Goal: Information Seeking & Learning: Learn about a topic

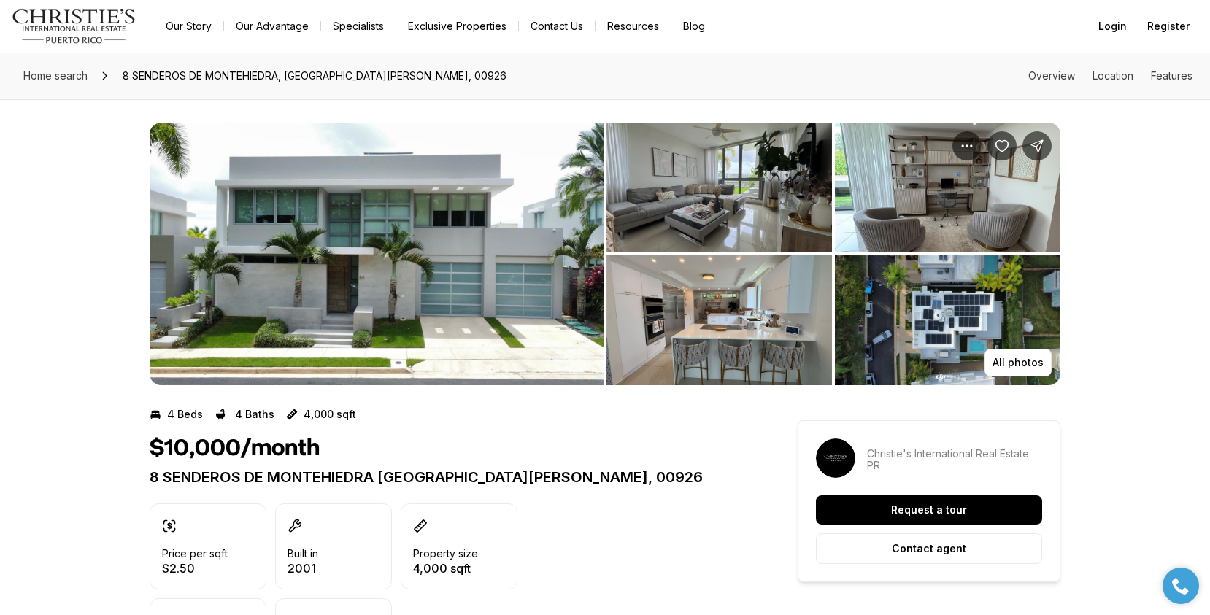
click at [426, 254] on img "View image gallery" at bounding box center [377, 254] width 454 height 263
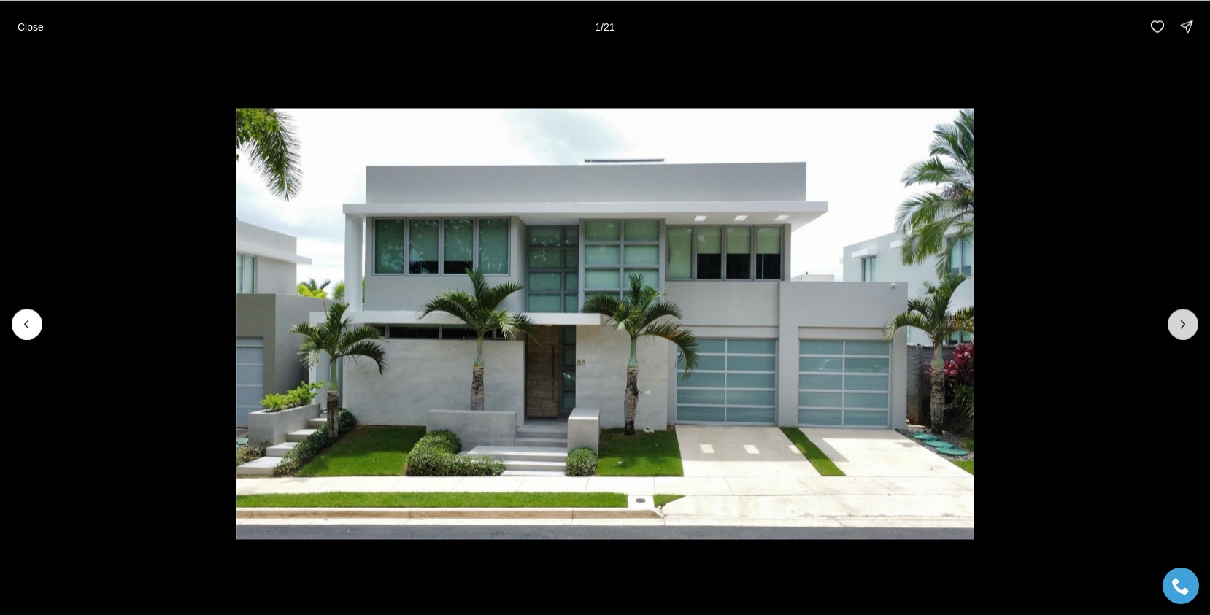
click at [1175, 324] on button "Next slide" at bounding box center [1183, 324] width 31 height 31
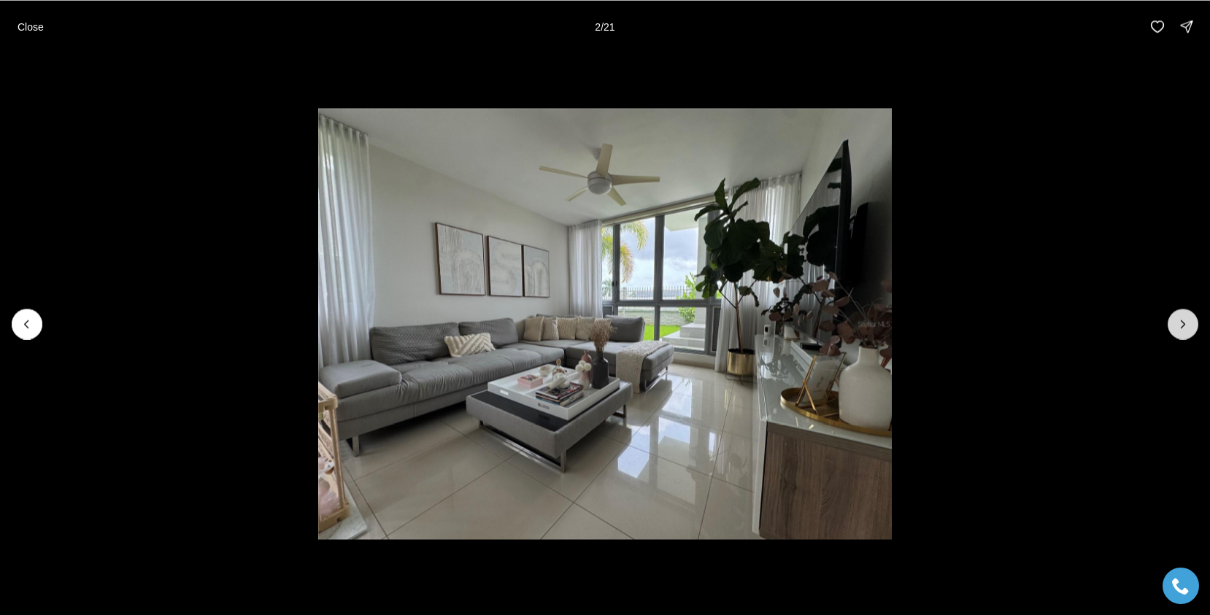
click at [1178, 326] on icon "Next slide" at bounding box center [1183, 324] width 15 height 15
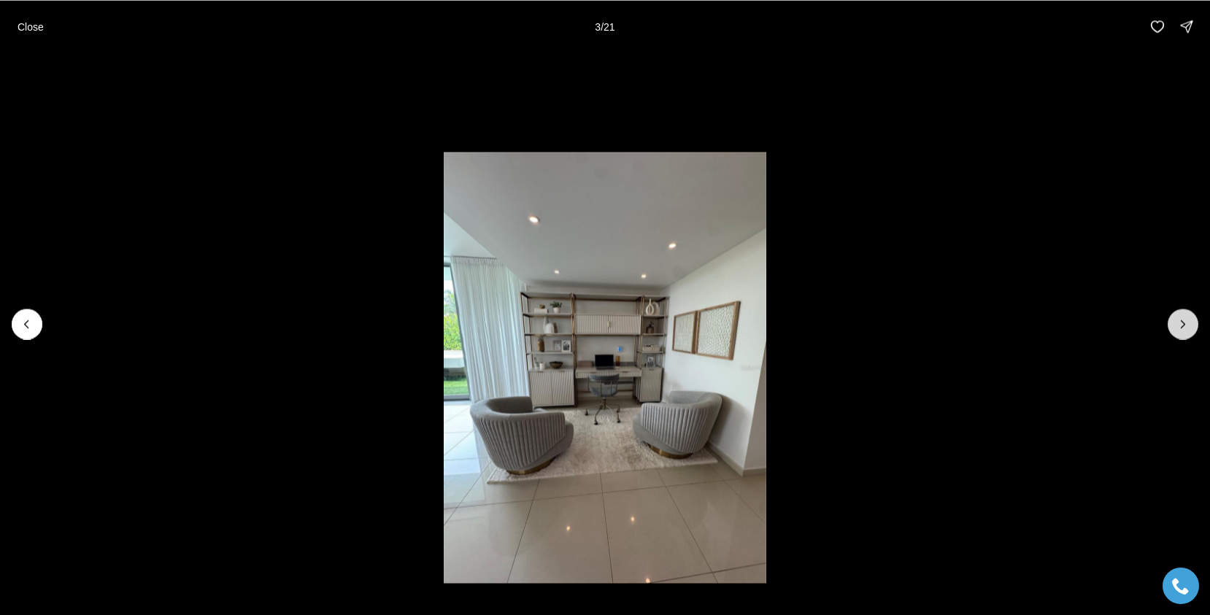
click at [1178, 326] on icon "Next slide" at bounding box center [1183, 324] width 15 height 15
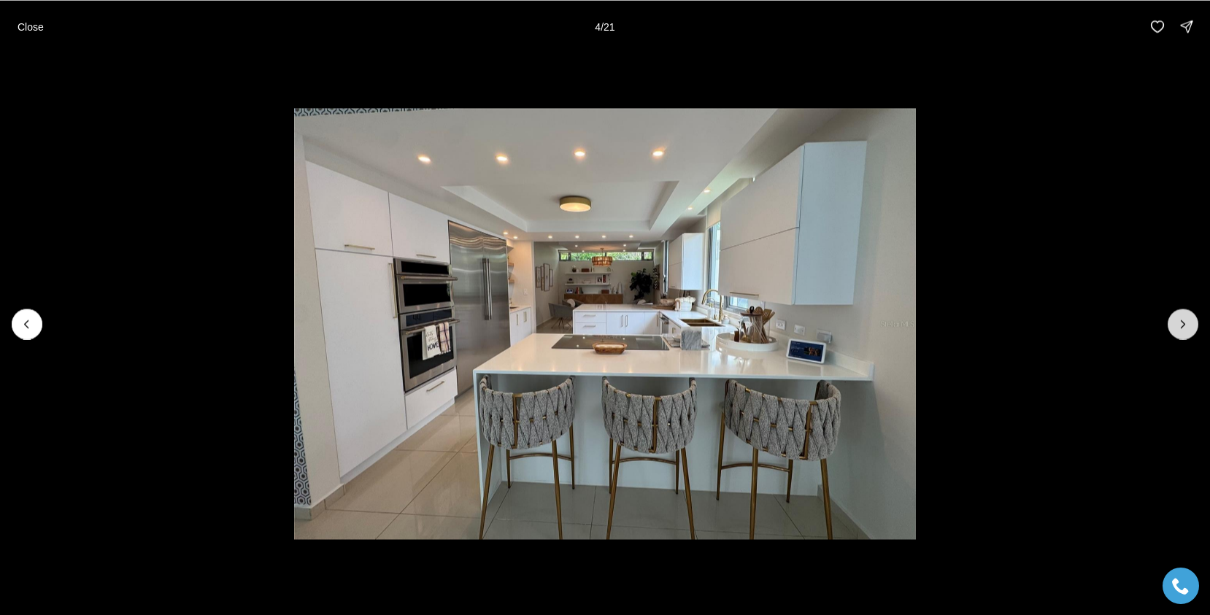
click at [1178, 326] on icon "Next slide" at bounding box center [1183, 324] width 15 height 15
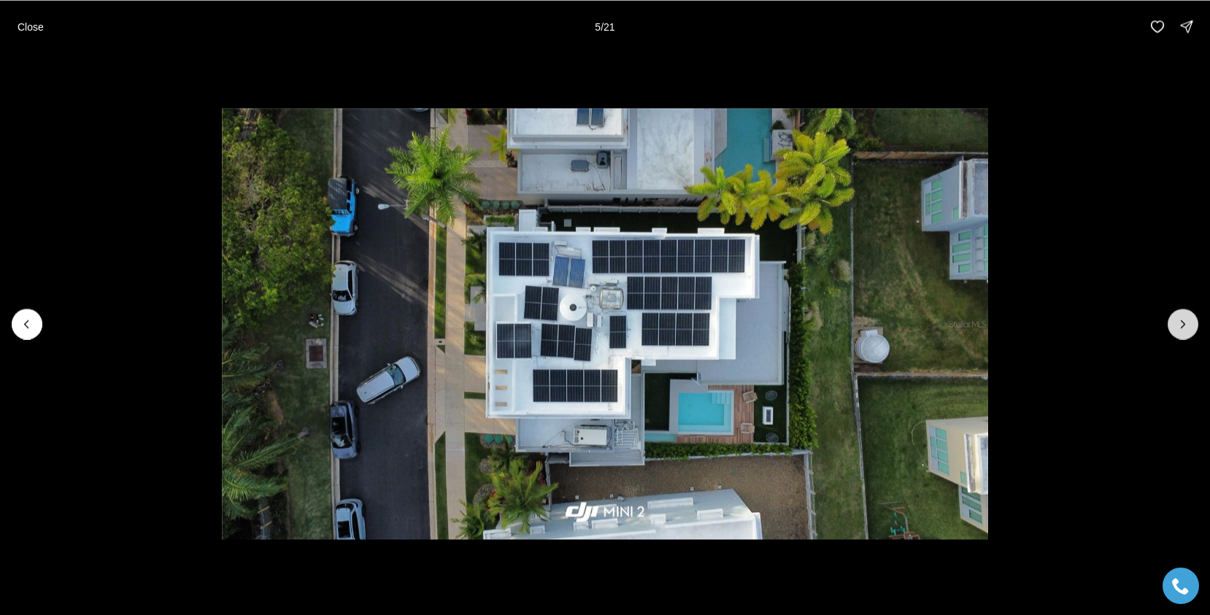
click at [1178, 326] on icon "Next slide" at bounding box center [1183, 324] width 15 height 15
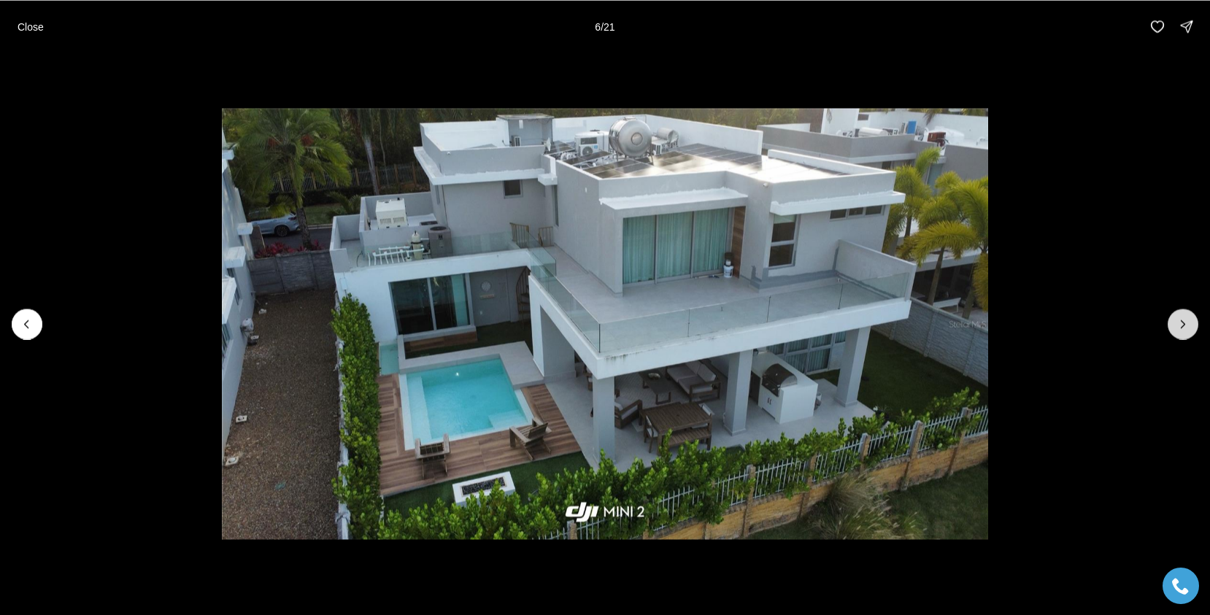
click at [1178, 326] on icon "Next slide" at bounding box center [1183, 324] width 15 height 15
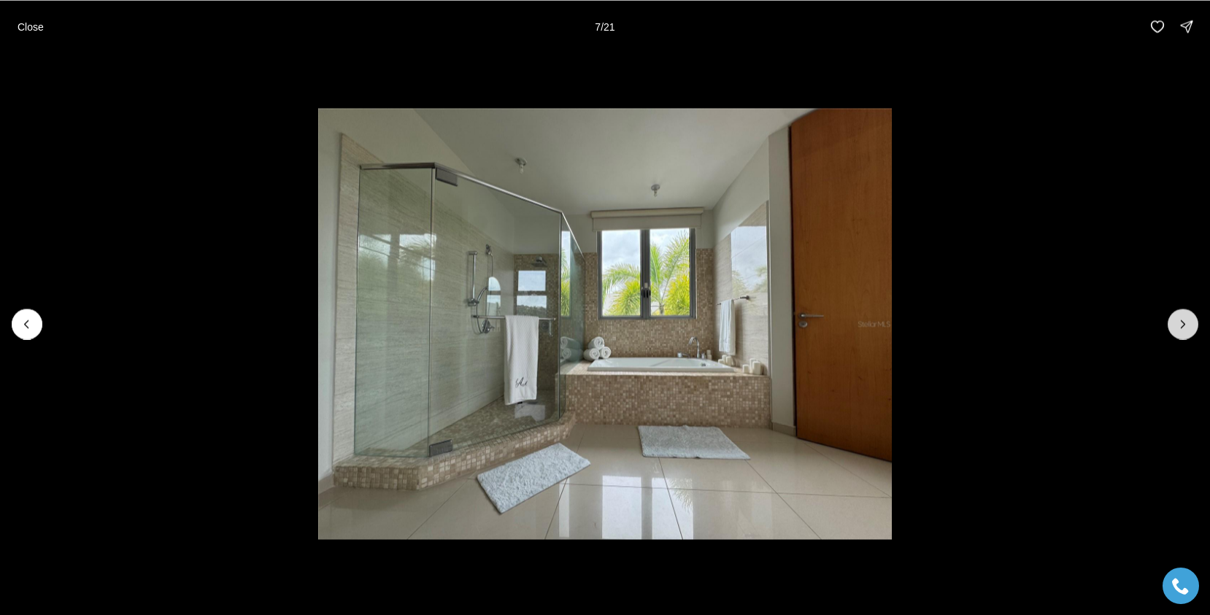
click at [1178, 326] on icon "Next slide" at bounding box center [1183, 324] width 15 height 15
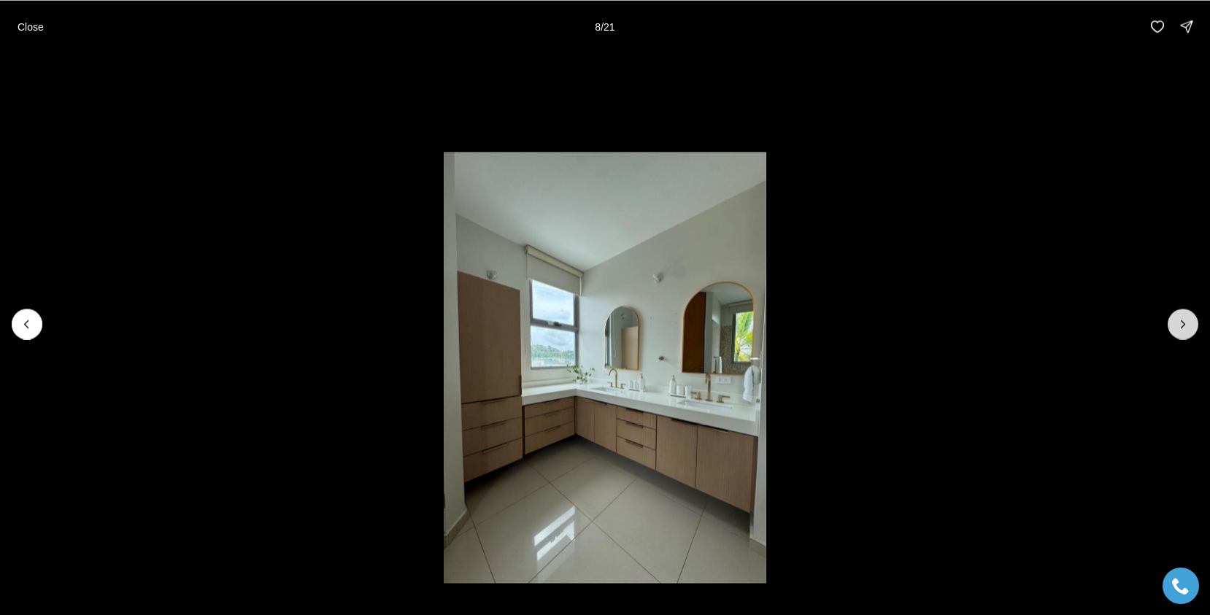
click at [1178, 326] on icon "Next slide" at bounding box center [1183, 324] width 15 height 15
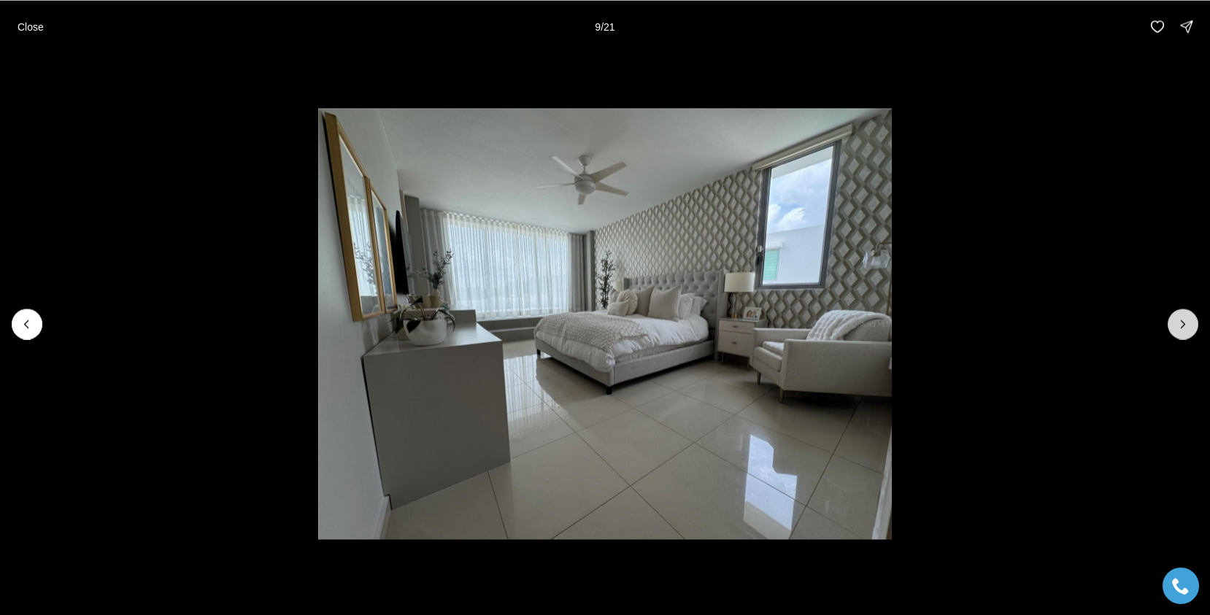
click at [1178, 326] on icon "Next slide" at bounding box center [1183, 324] width 15 height 15
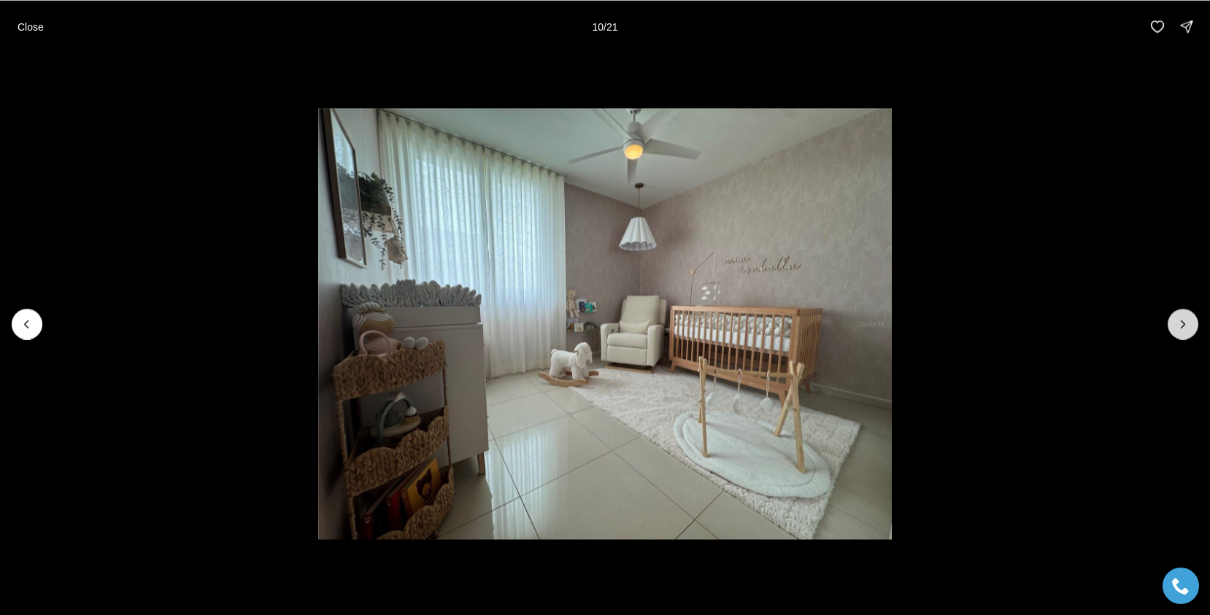
click at [1178, 326] on icon "Next slide" at bounding box center [1183, 324] width 15 height 15
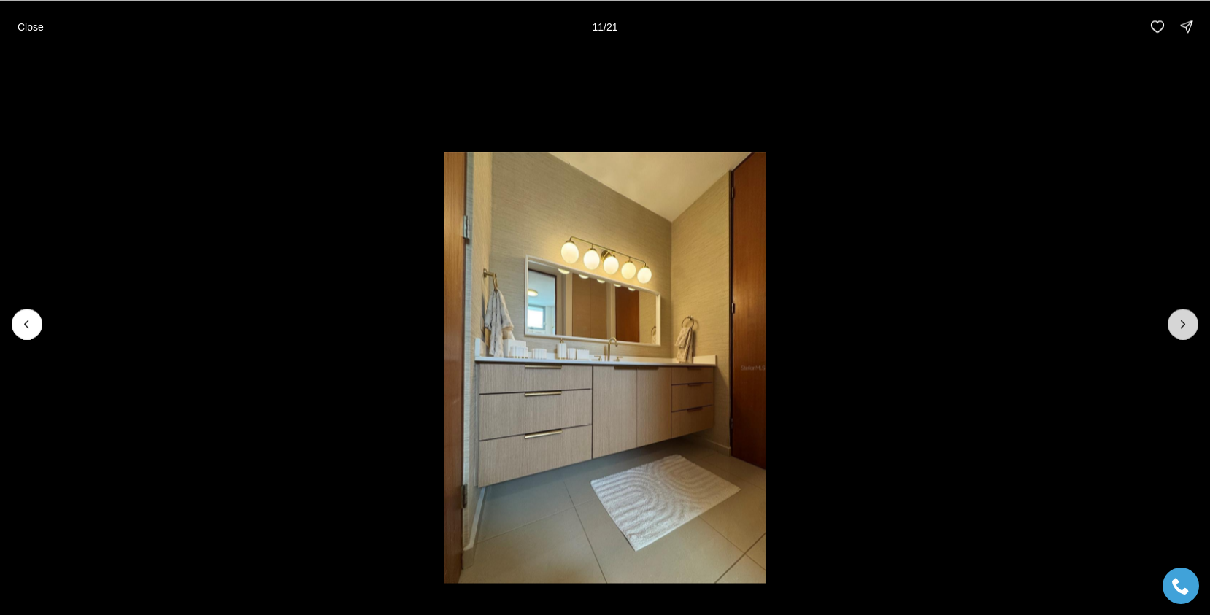
click at [1178, 326] on icon "Next slide" at bounding box center [1183, 324] width 15 height 15
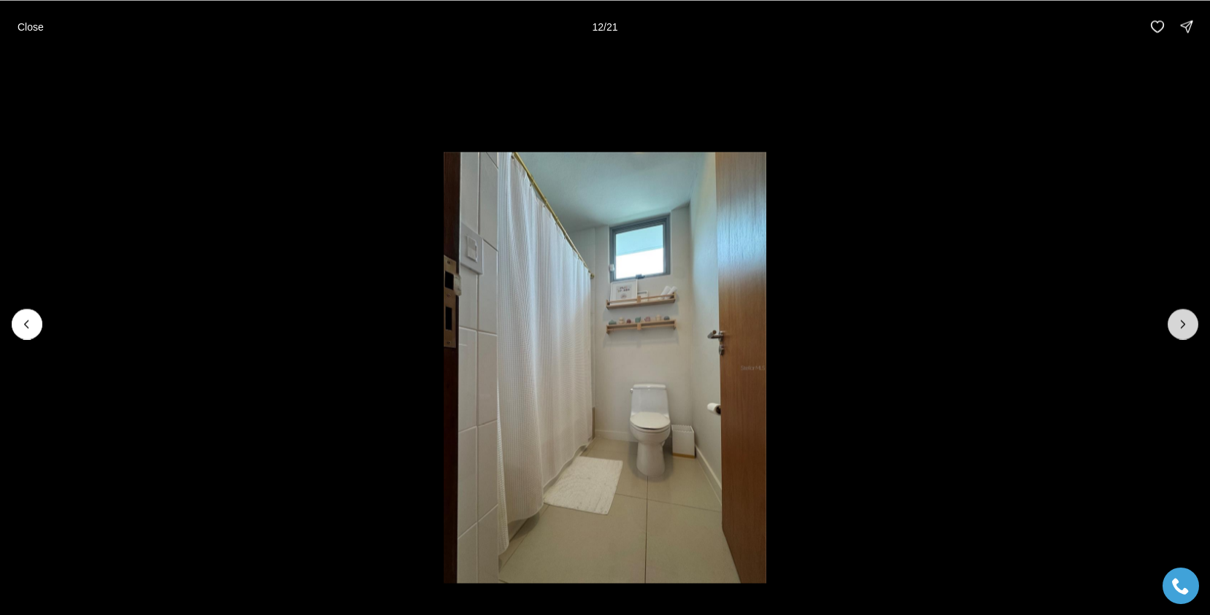
click at [1178, 326] on icon "Next slide" at bounding box center [1183, 324] width 15 height 15
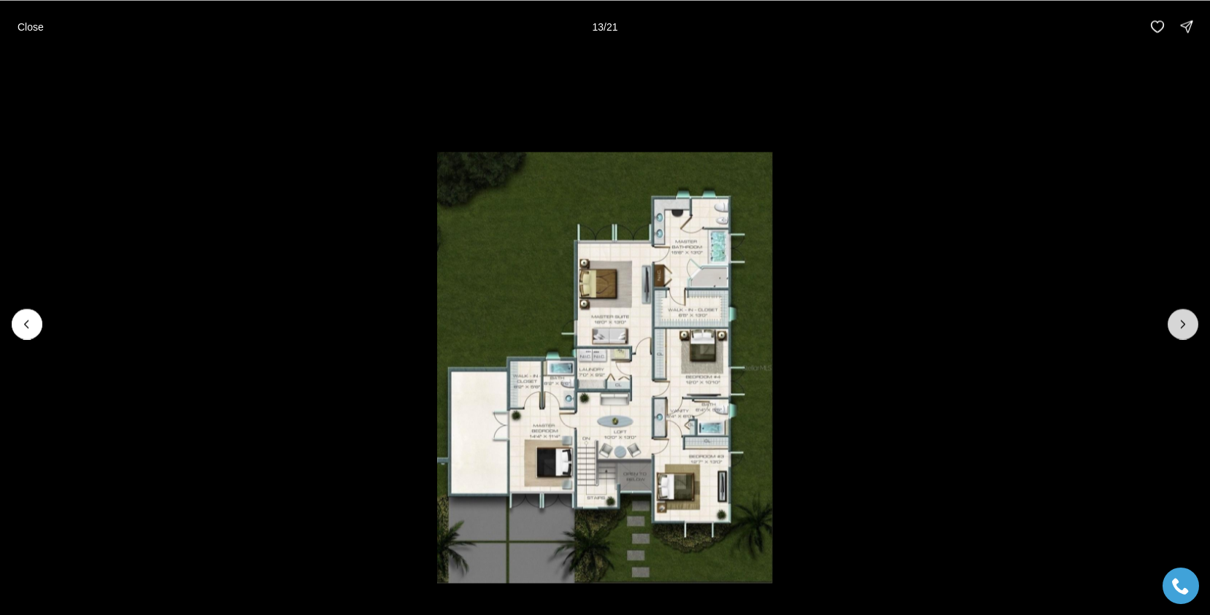
click at [1194, 321] on button "Next slide" at bounding box center [1183, 324] width 31 height 31
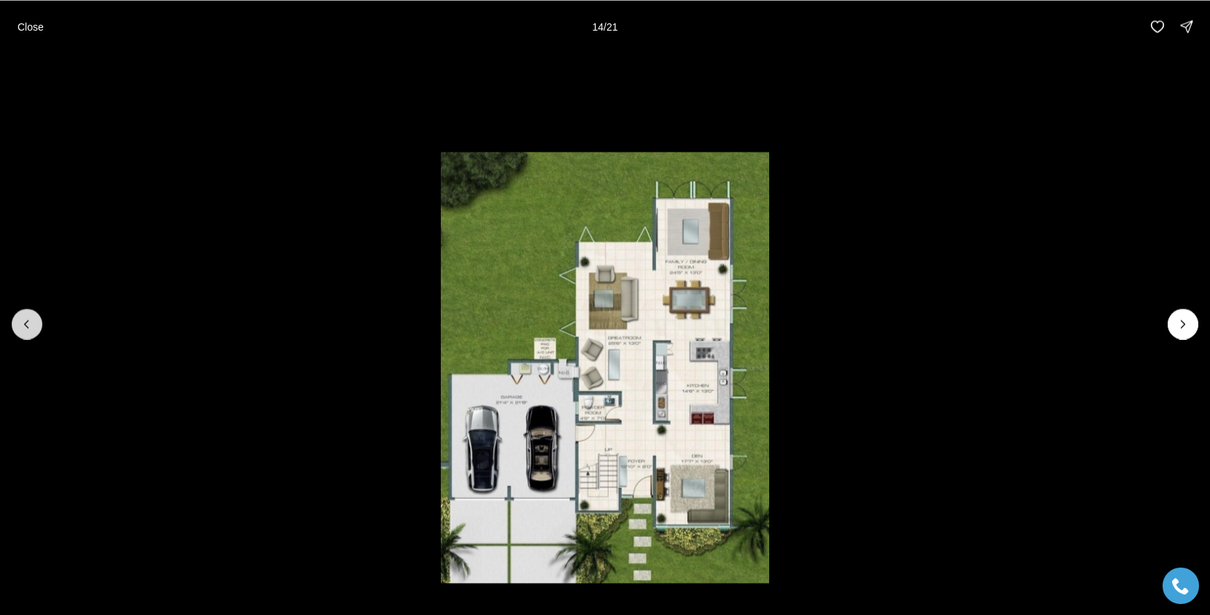
click at [15, 330] on button "Previous slide" at bounding box center [27, 324] width 31 height 31
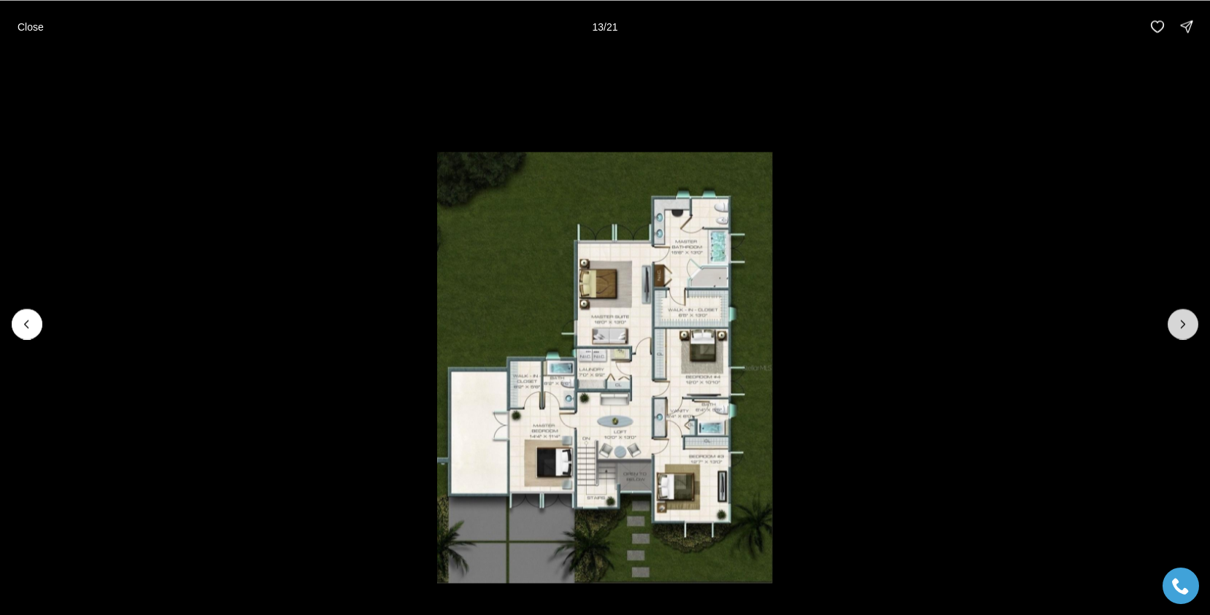
click at [1176, 320] on icon "Next slide" at bounding box center [1183, 324] width 15 height 15
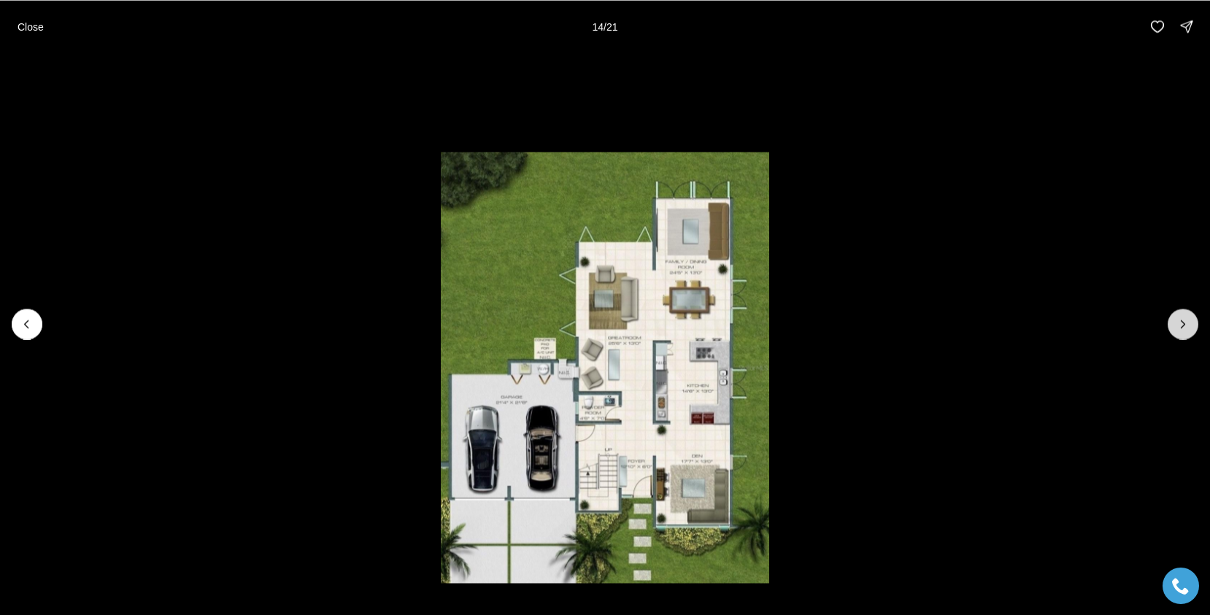
click at [1176, 320] on icon "Next slide" at bounding box center [1183, 324] width 15 height 15
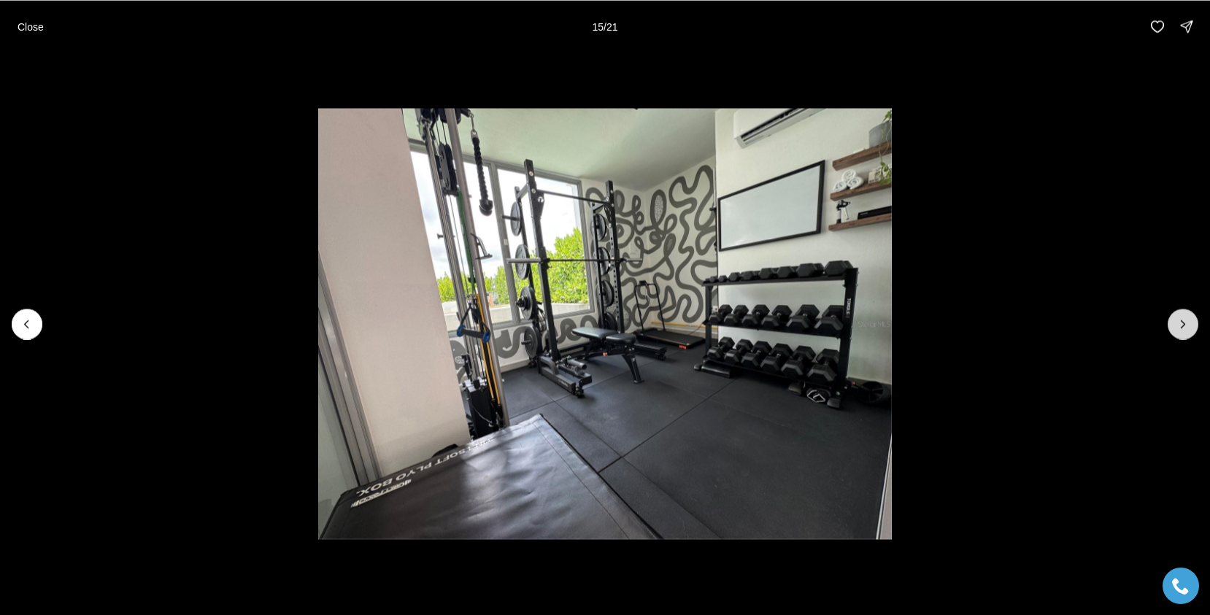
click at [1176, 320] on icon "Next slide" at bounding box center [1183, 324] width 15 height 15
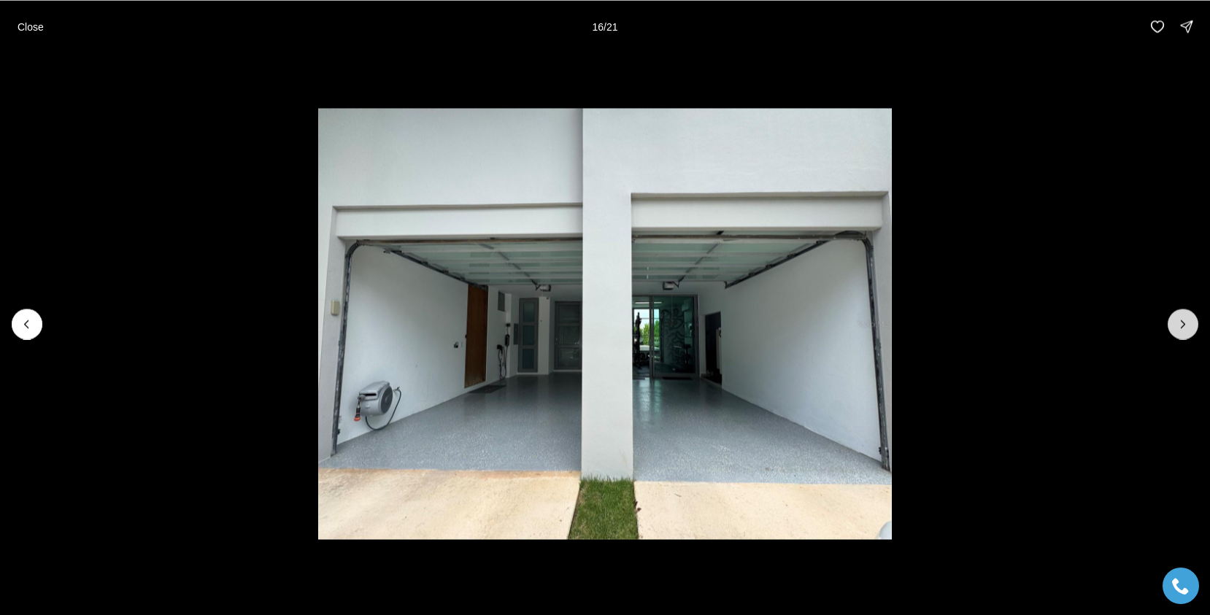
click at [1176, 320] on icon "Next slide" at bounding box center [1183, 324] width 15 height 15
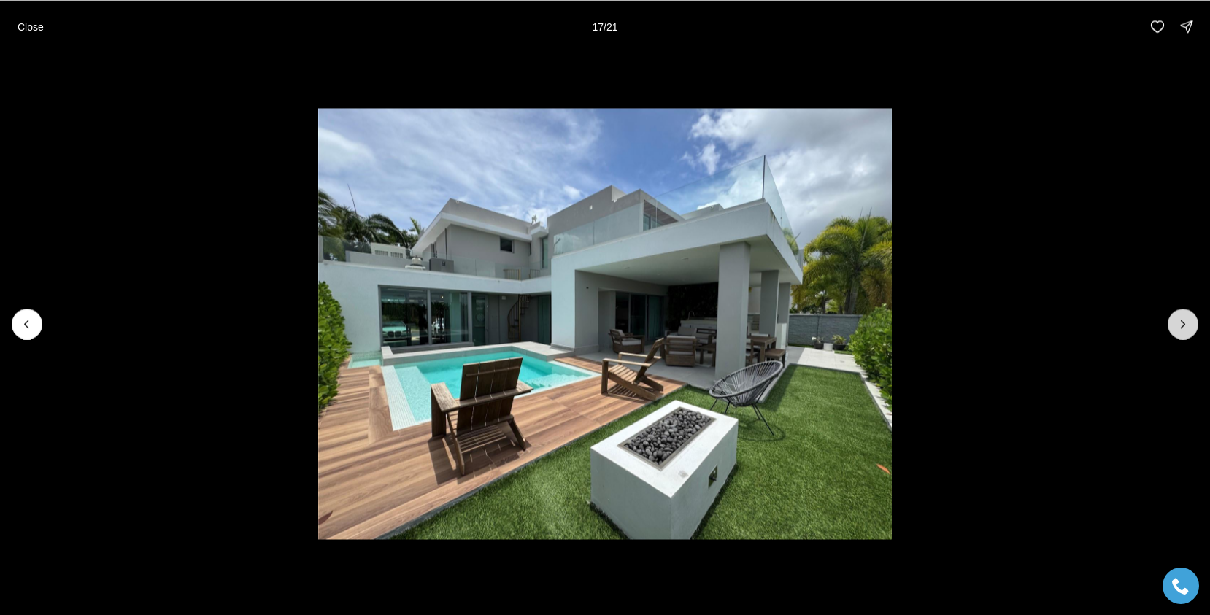
click at [1176, 320] on icon "Next slide" at bounding box center [1183, 324] width 15 height 15
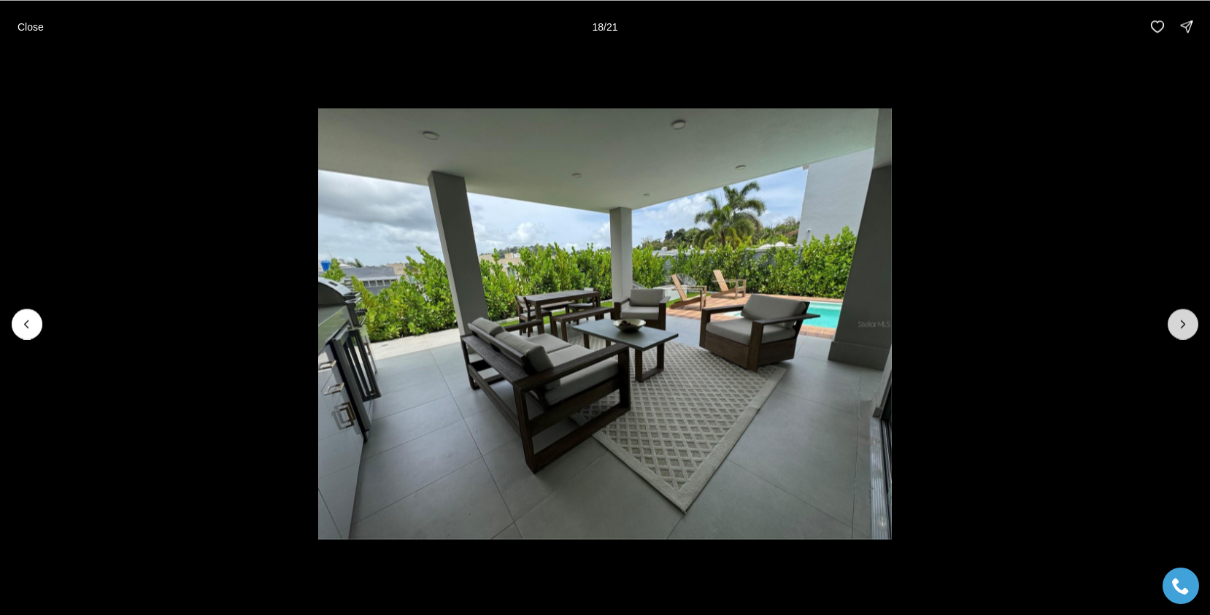
click at [1176, 320] on icon "Next slide" at bounding box center [1183, 324] width 15 height 15
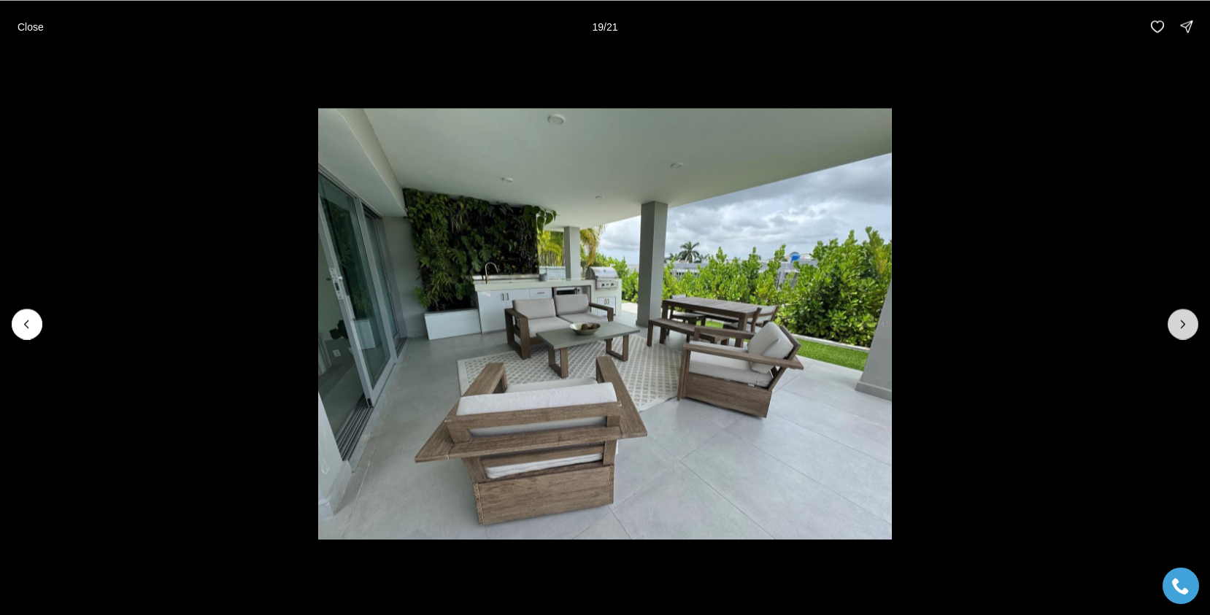
click at [1176, 320] on icon "Next slide" at bounding box center [1183, 324] width 15 height 15
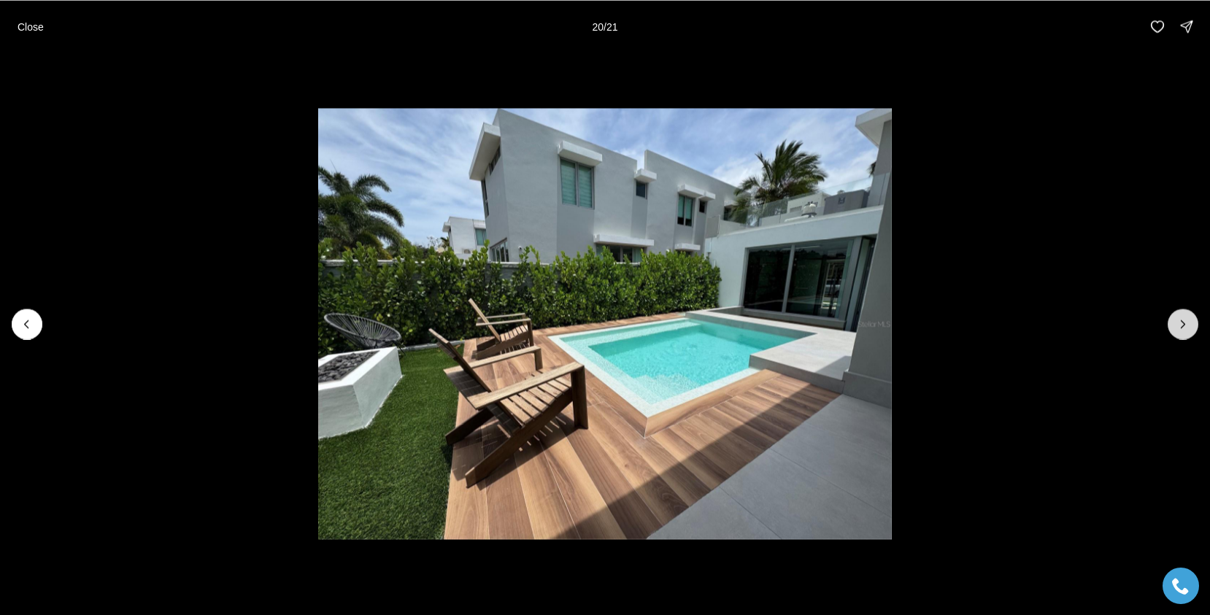
click at [1176, 320] on icon "Next slide" at bounding box center [1183, 324] width 15 height 15
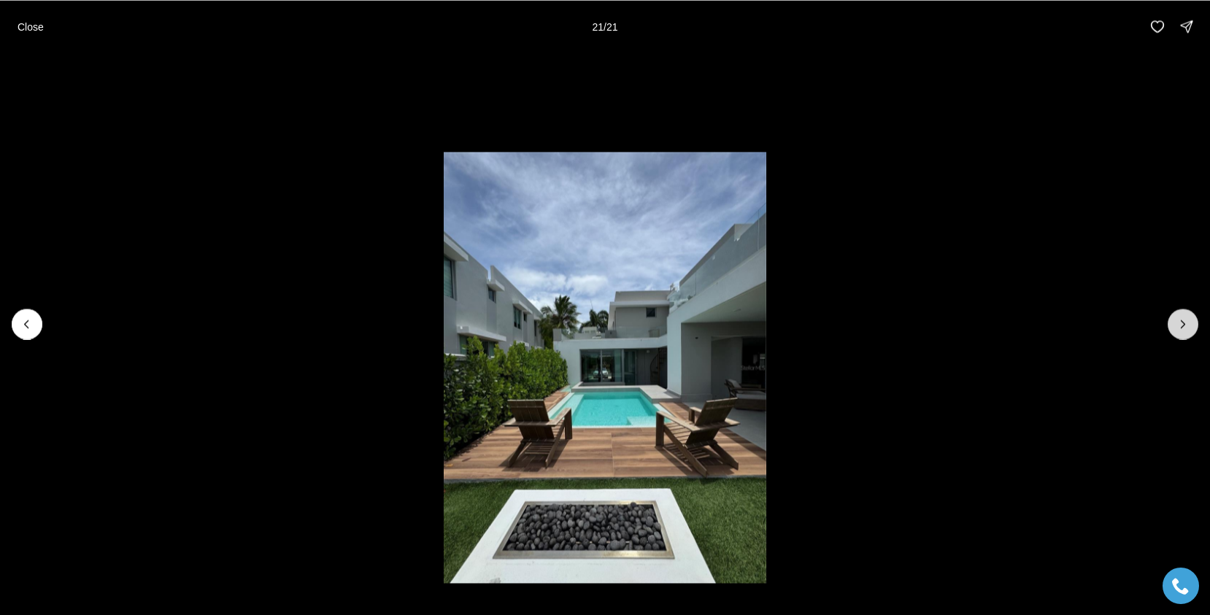
click at [1176, 320] on div at bounding box center [1183, 324] width 31 height 31
click at [28, 30] on p "Close" at bounding box center [31, 26] width 26 height 12
